Goal: Transaction & Acquisition: Purchase product/service

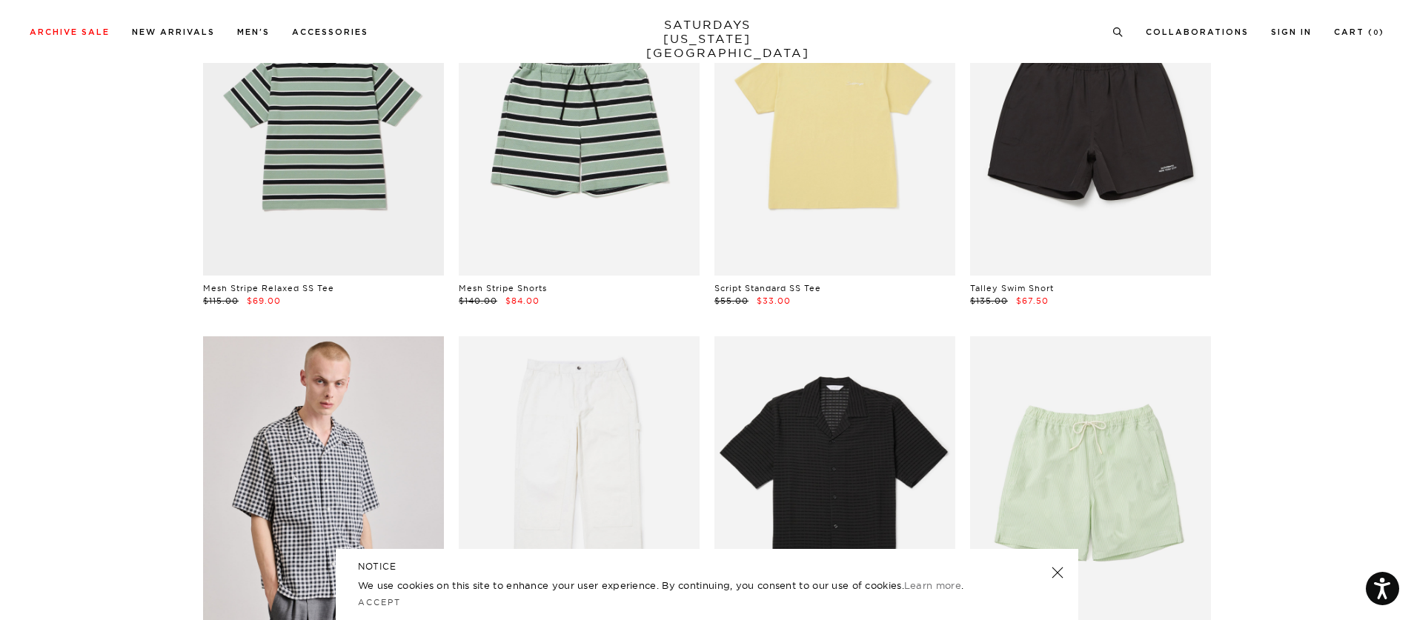
scroll to position [89, 0]
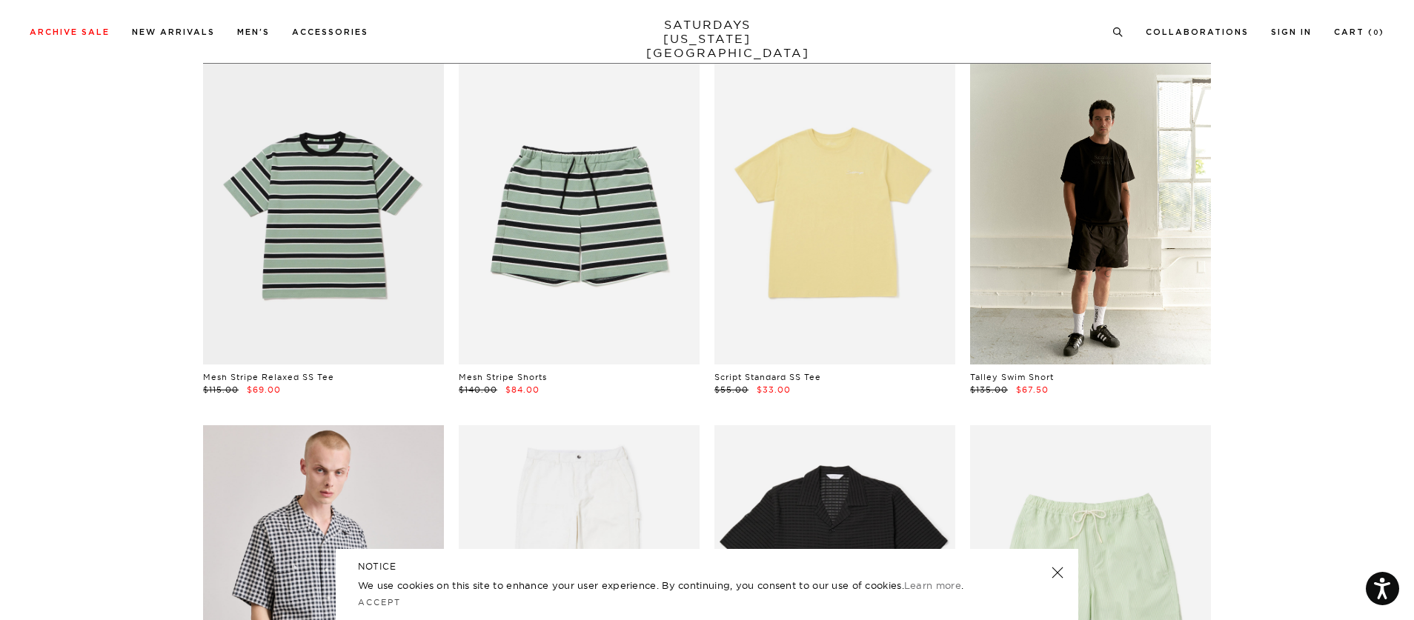
click at [994, 283] on link at bounding box center [1090, 214] width 241 height 301
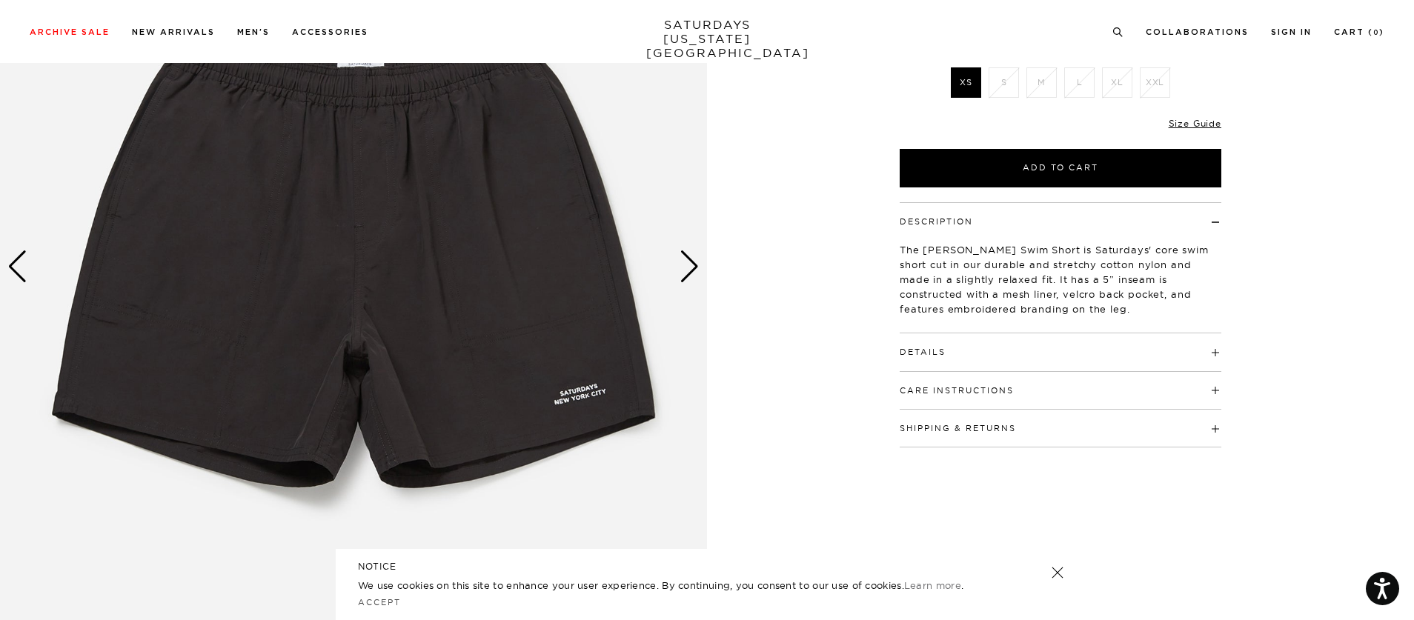
scroll to position [185, 0]
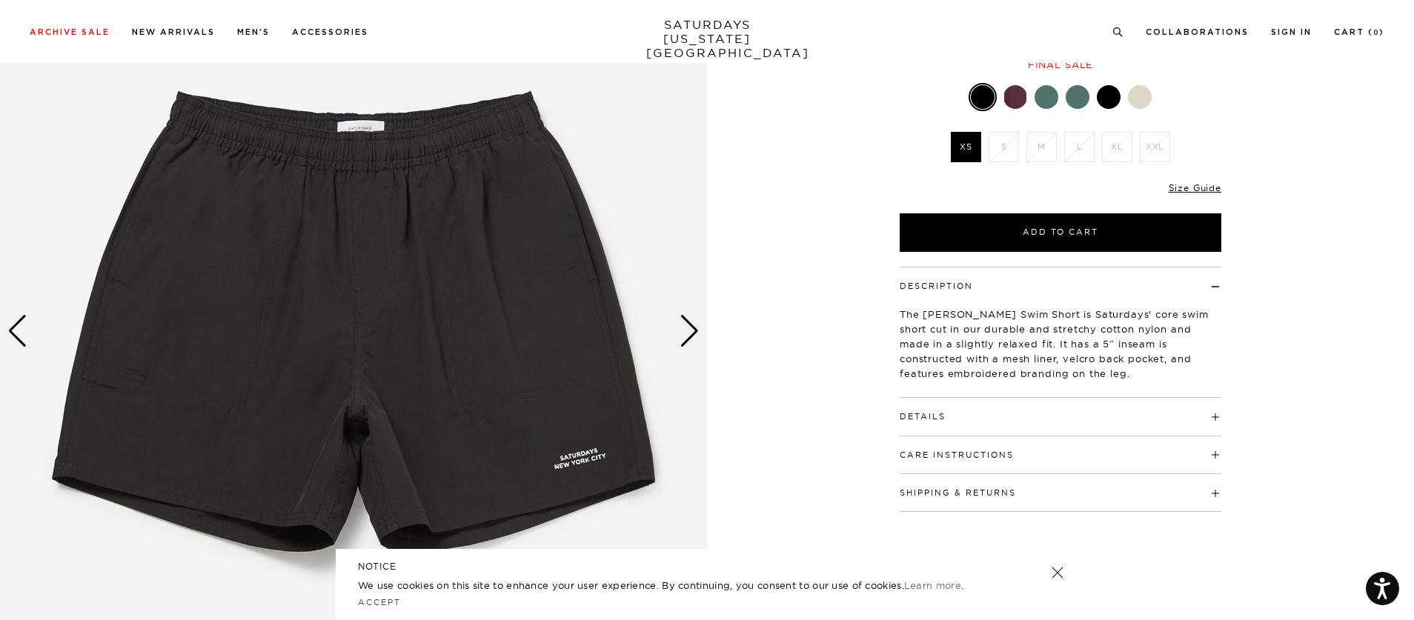
click at [696, 333] on div "Next slide" at bounding box center [689, 331] width 20 height 33
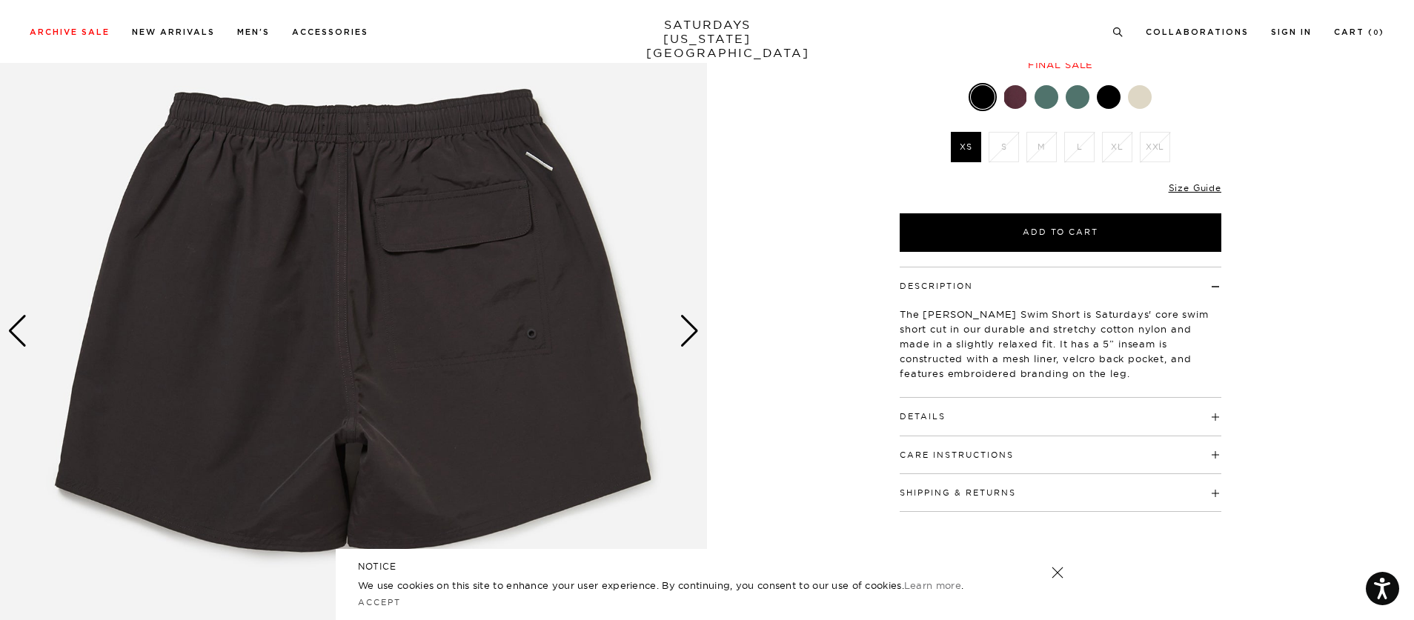
click at [696, 333] on div "Next slide" at bounding box center [689, 331] width 20 height 33
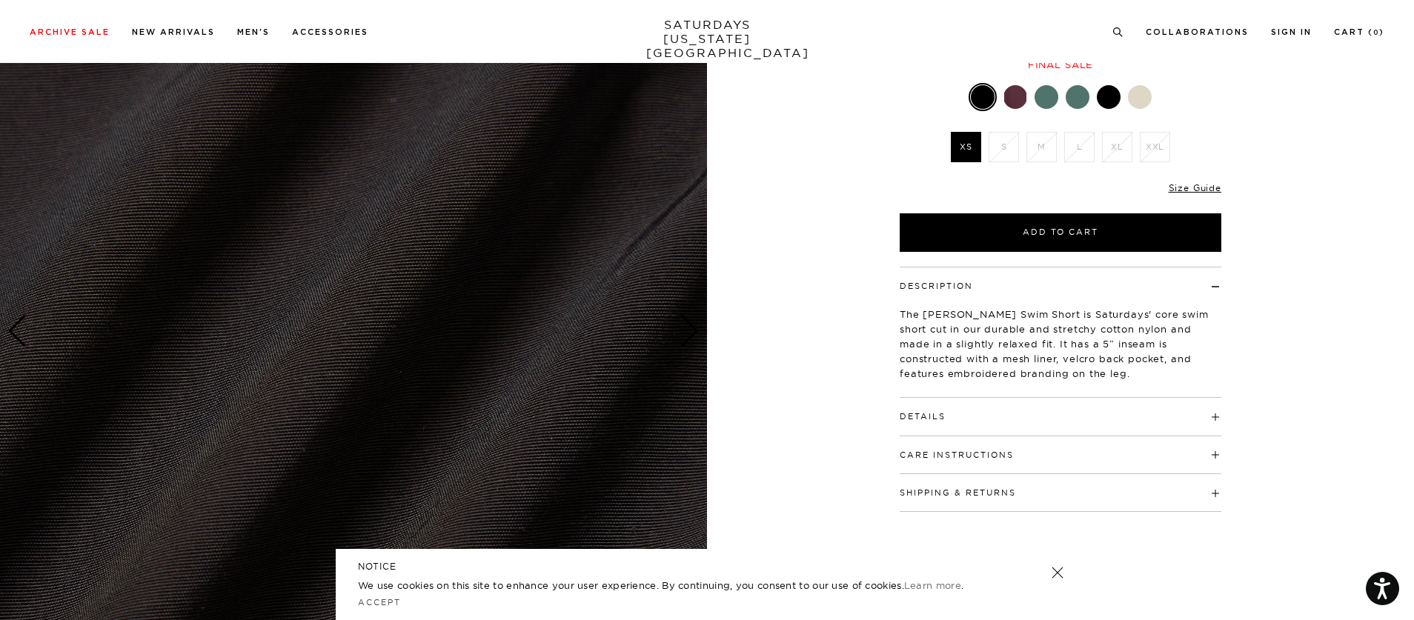
click at [696, 333] on div "Next slide" at bounding box center [689, 331] width 20 height 33
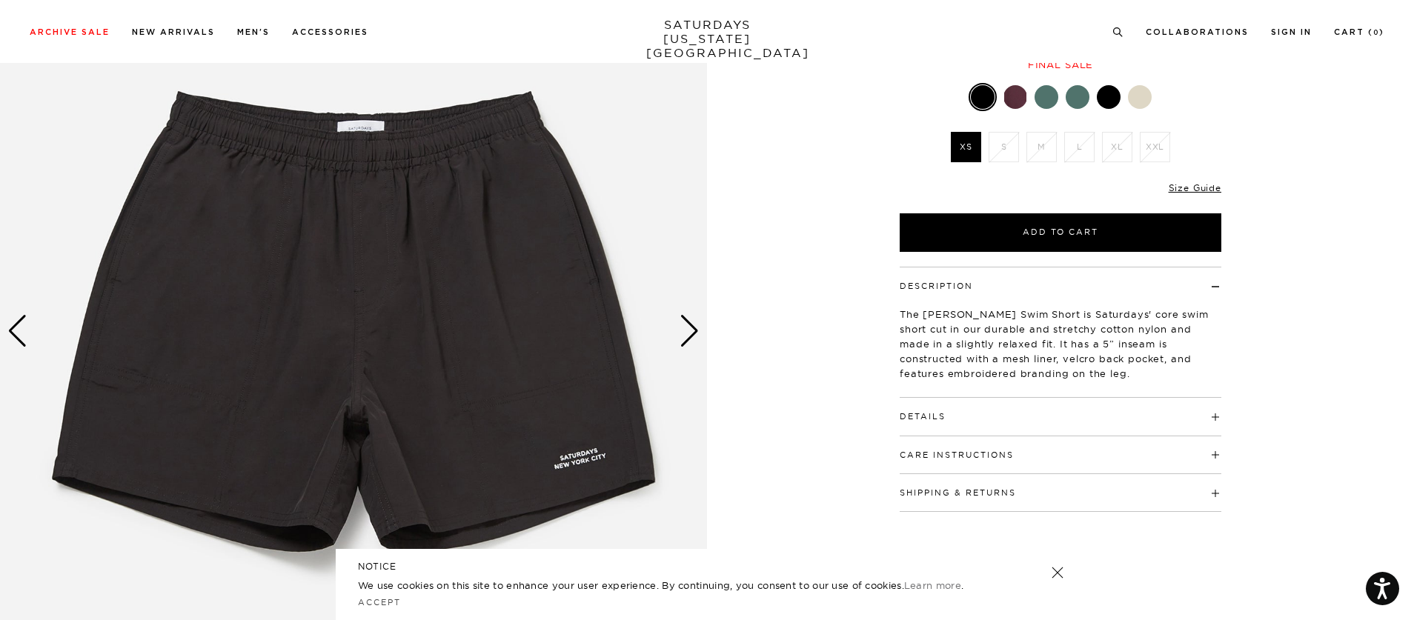
click at [696, 333] on div "Next slide" at bounding box center [689, 331] width 20 height 33
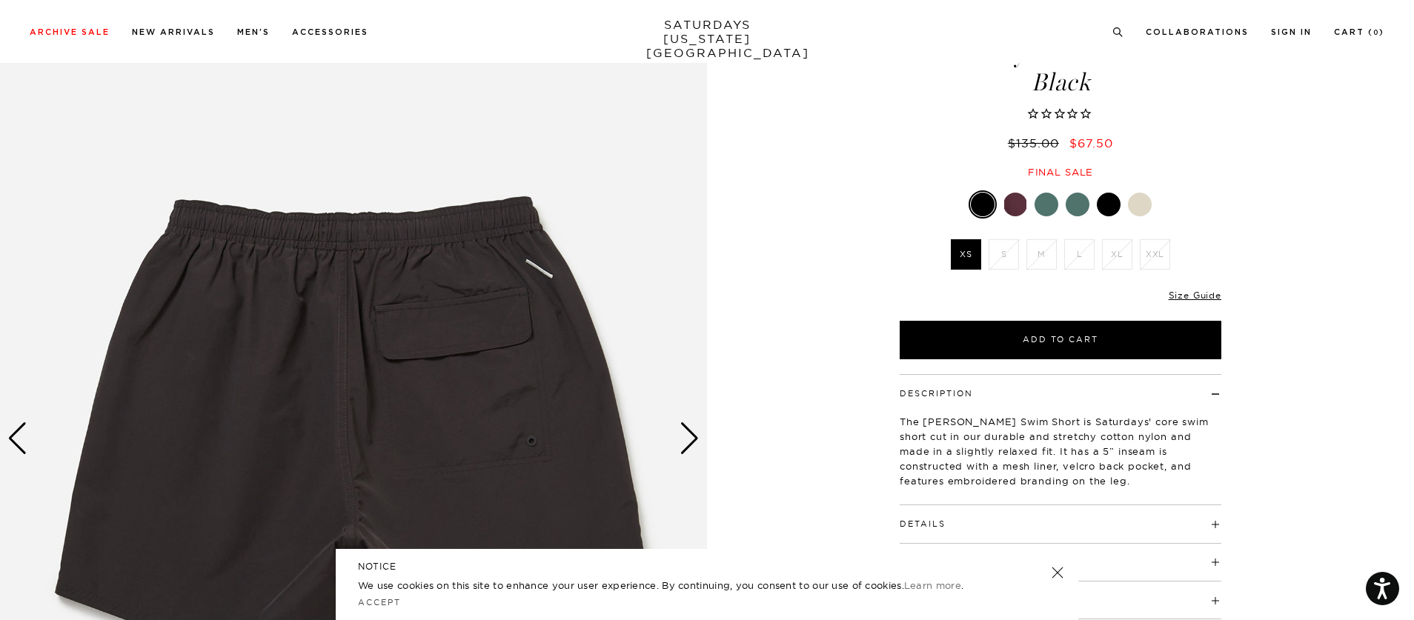
scroll to position [7, 0]
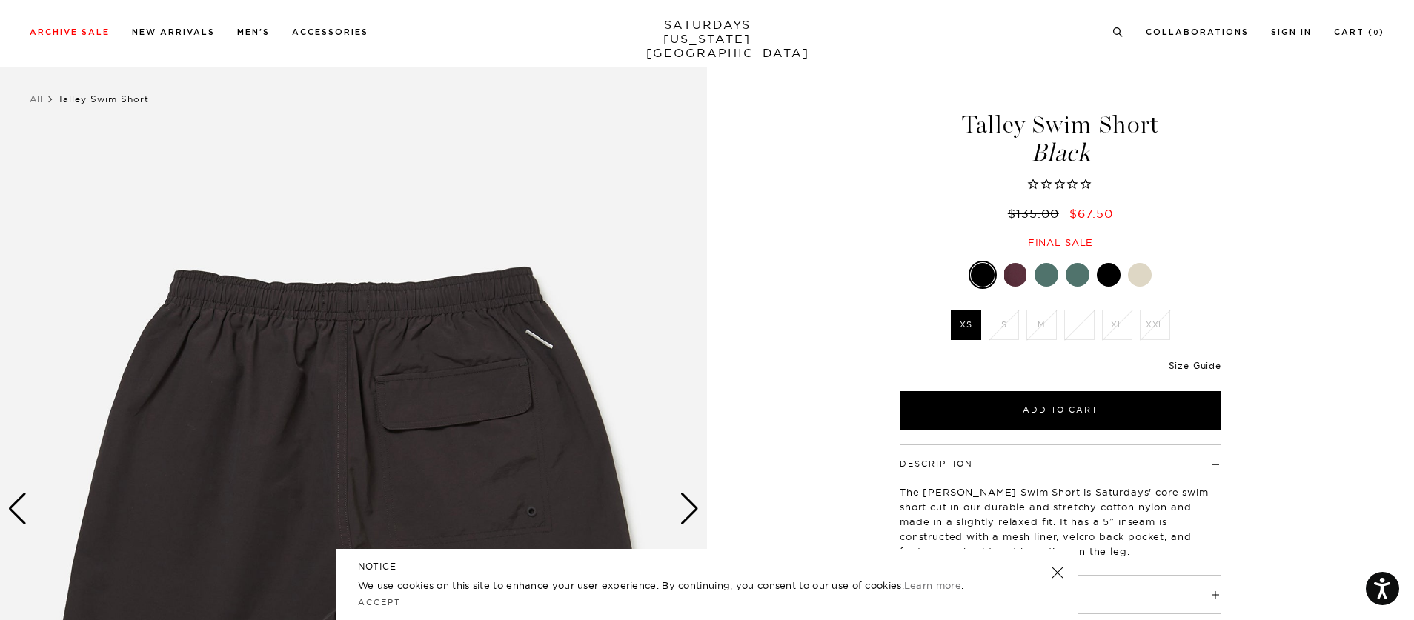
click at [1060, 269] on div at bounding box center [1060, 275] width 322 height 28
click at [1051, 271] on div at bounding box center [1046, 275] width 24 height 24
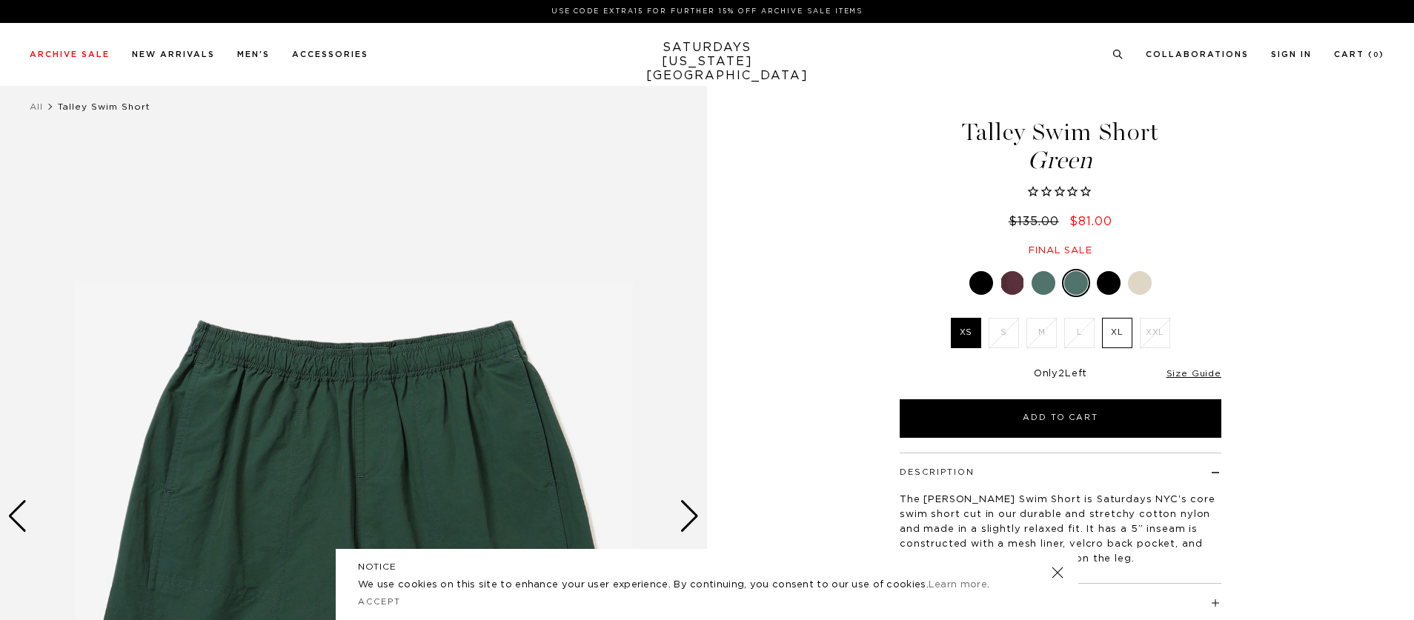
click at [1018, 274] on div at bounding box center [1012, 283] width 24 height 24
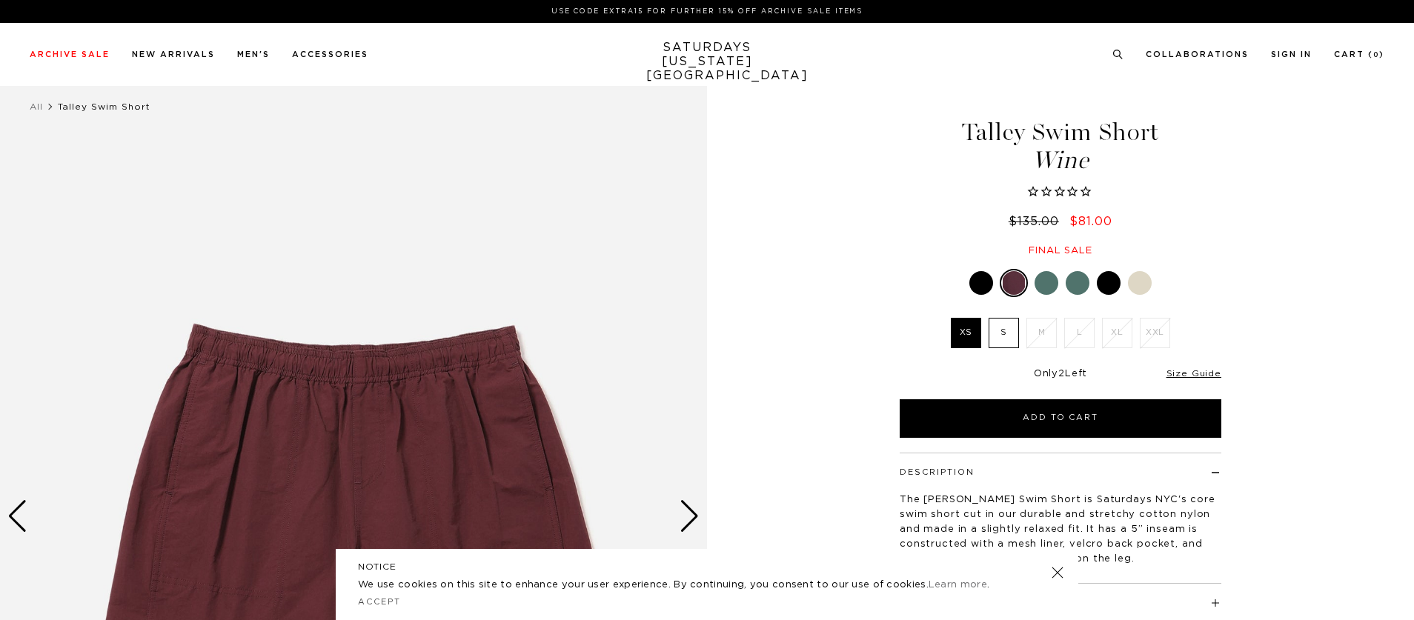
click at [1040, 274] on div at bounding box center [1046, 283] width 24 height 24
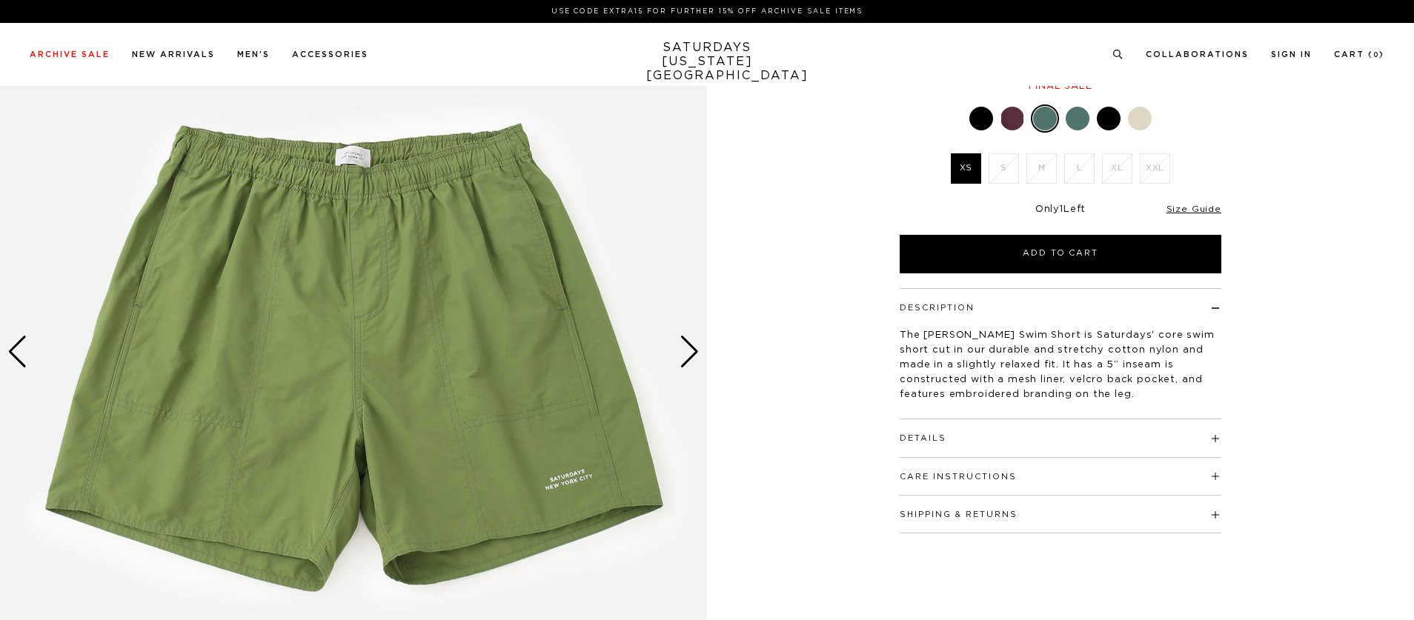
scroll to position [178, 0]
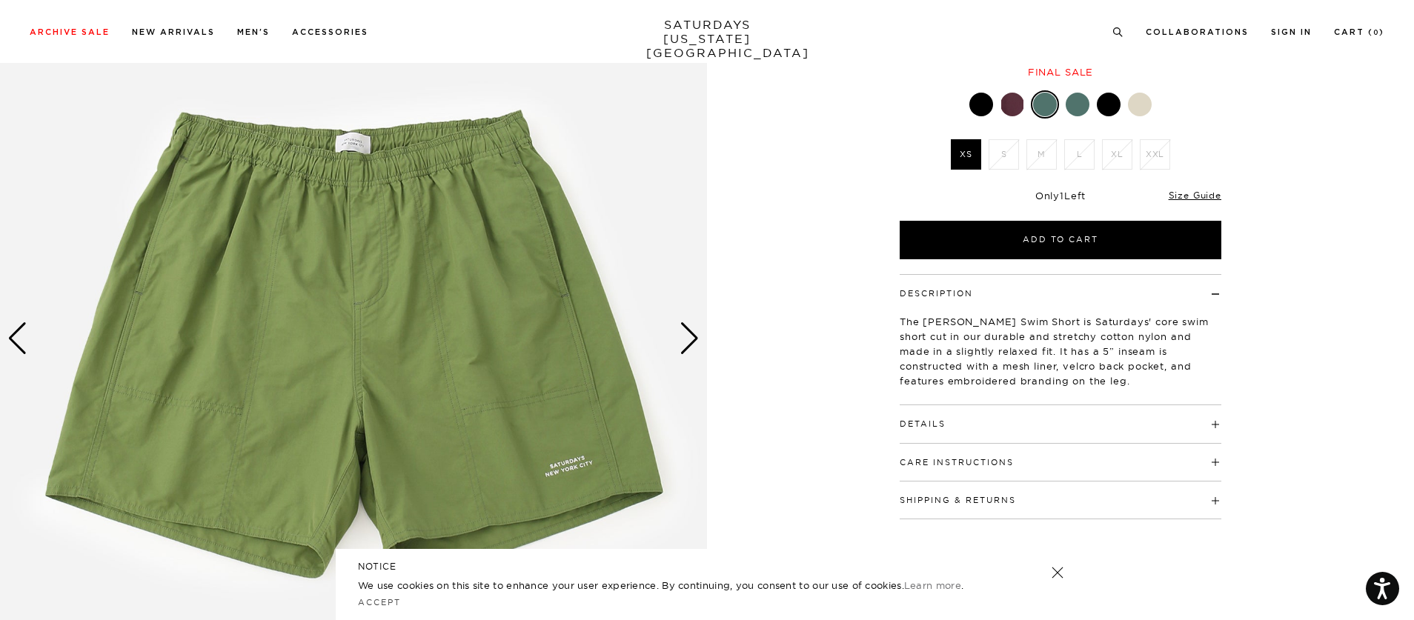
click at [675, 340] on img at bounding box center [353, 339] width 707 height 884
click at [687, 339] on div "Next slide" at bounding box center [689, 338] width 20 height 33
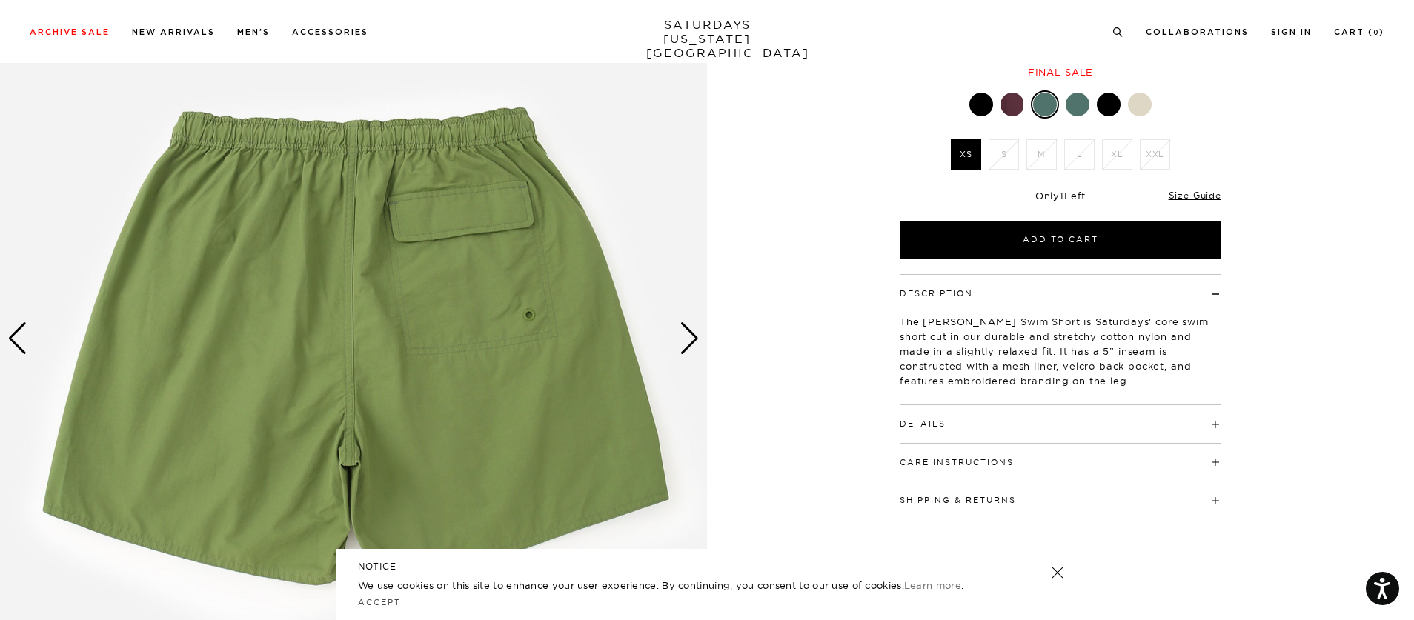
scroll to position [0, 0]
click at [687, 339] on div "Next slide" at bounding box center [689, 338] width 20 height 33
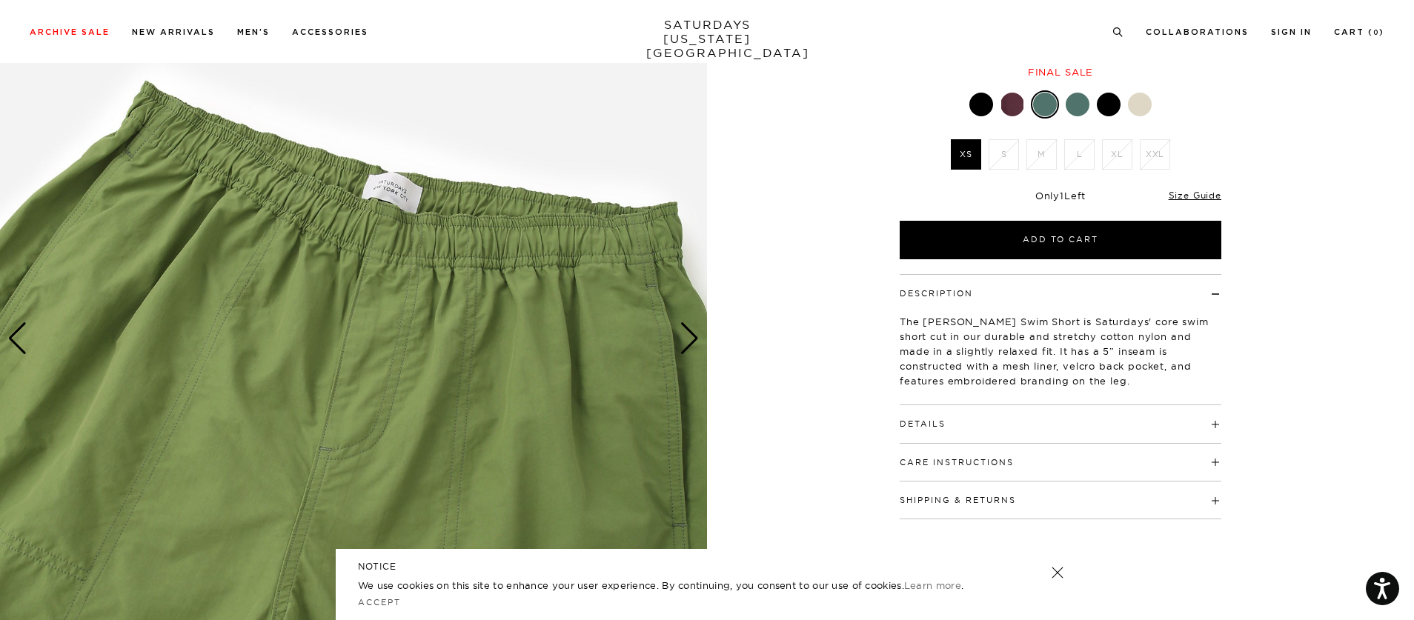
click at [1106, 114] on div at bounding box center [1109, 105] width 24 height 24
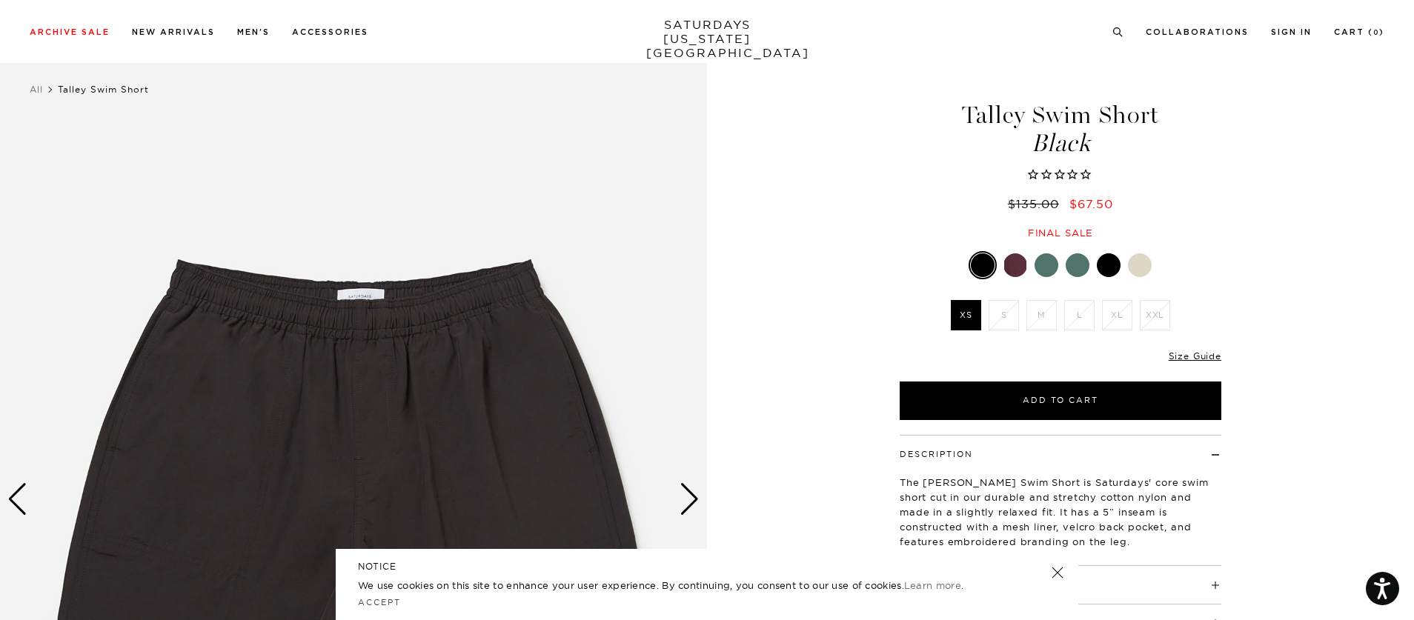
scroll to position [178, 0]
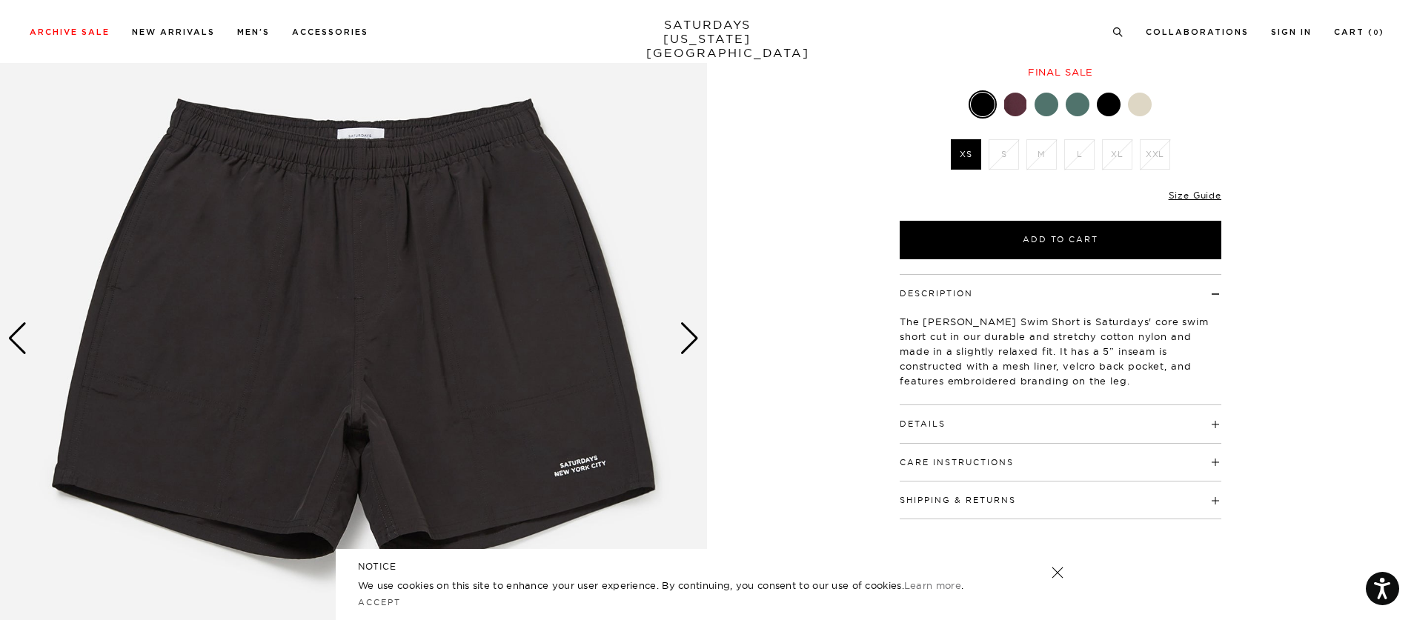
click at [1045, 156] on li "M" at bounding box center [1041, 154] width 38 height 30
click at [710, 322] on div "1 / 3 5 / -2" at bounding box center [707, 339] width 1414 height 884
click at [699, 325] on div "Next slide" at bounding box center [689, 338] width 20 height 33
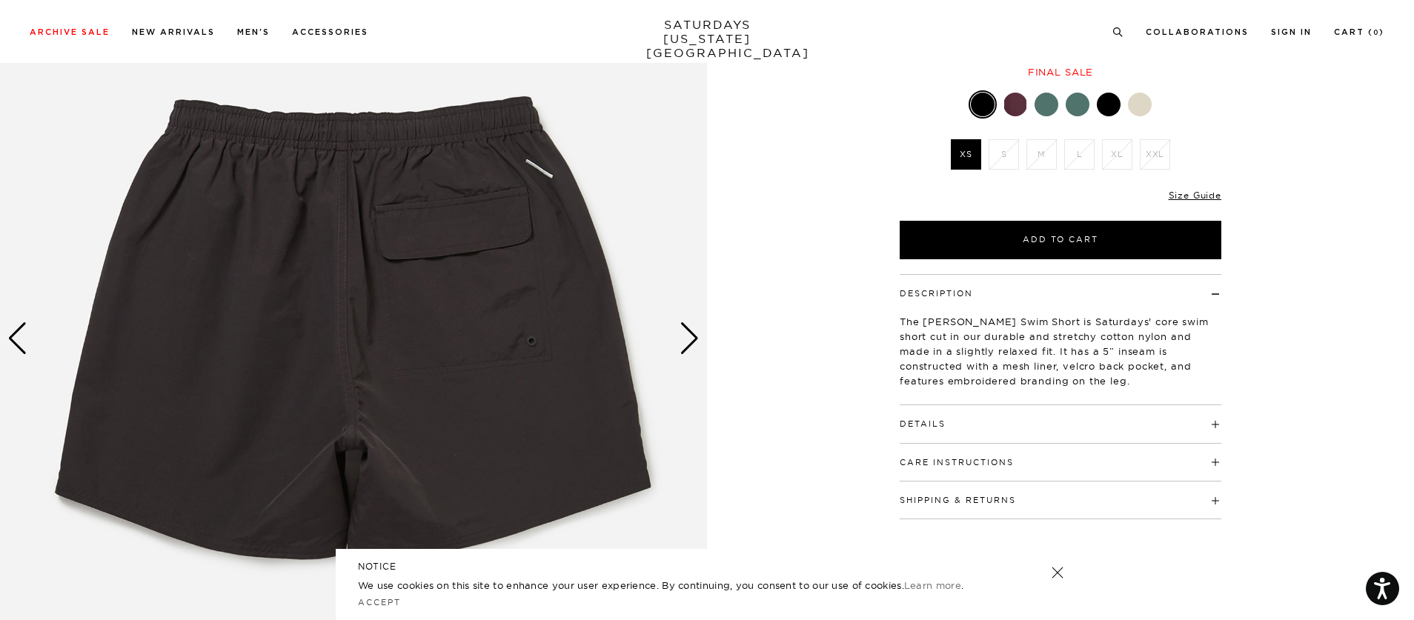
click at [699, 325] on div "Next slide" at bounding box center [689, 338] width 20 height 33
